Goal: Find specific page/section: Find specific page/section

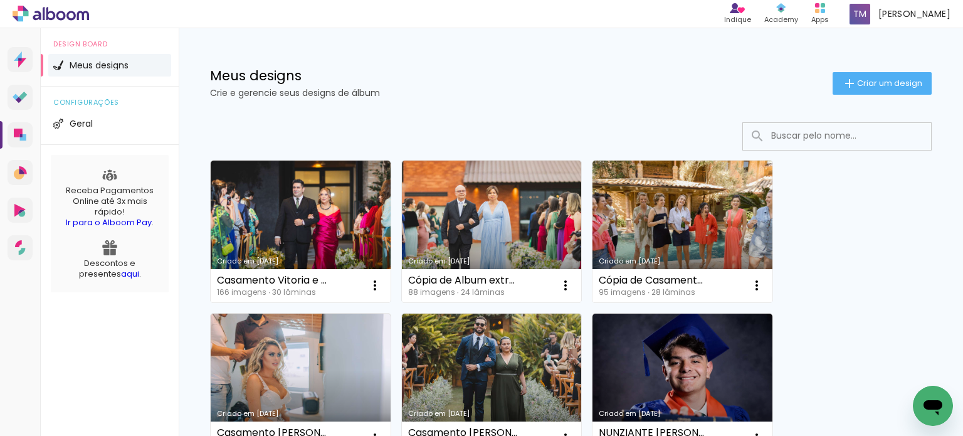
click at [825, 127] on input at bounding box center [854, 136] width 179 height 26
